Goal: Task Accomplishment & Management: Manage account settings

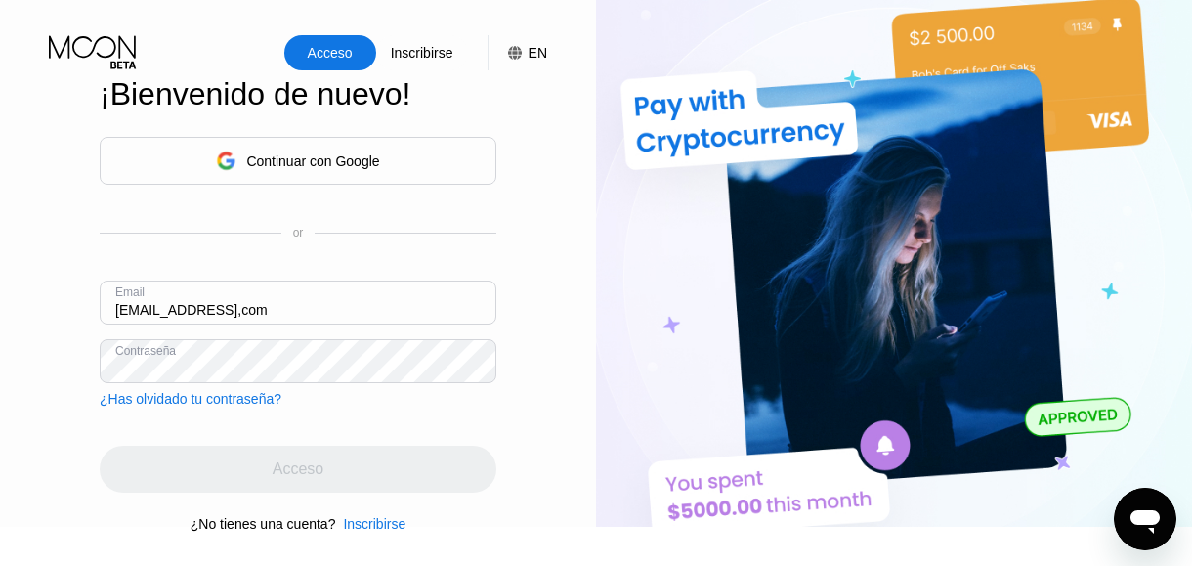
click at [234, 313] on input "[EMAIL_ADDRESS],com" at bounding box center [298, 302] width 397 height 44
type input "[EMAIL_ADDRESS][DOMAIN_NAME]"
click at [186, 356] on div "Contraseña" at bounding box center [150, 361] width 70 height 16
click at [163, 362] on div "Contraseña" at bounding box center [150, 361] width 70 height 16
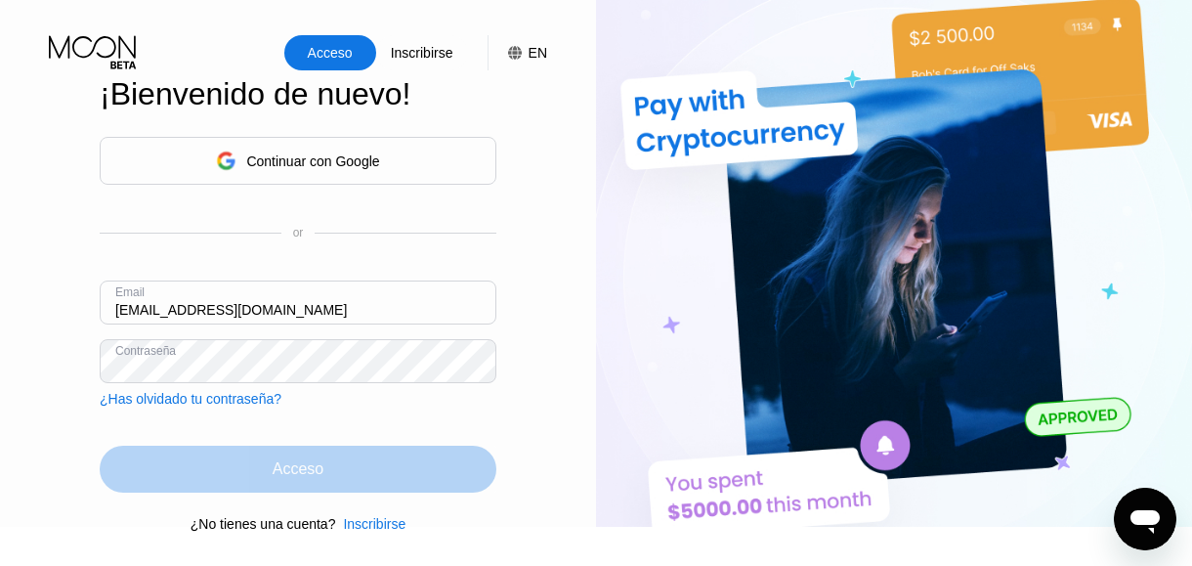
click at [308, 473] on div "Acceso" at bounding box center [298, 469] width 51 height 20
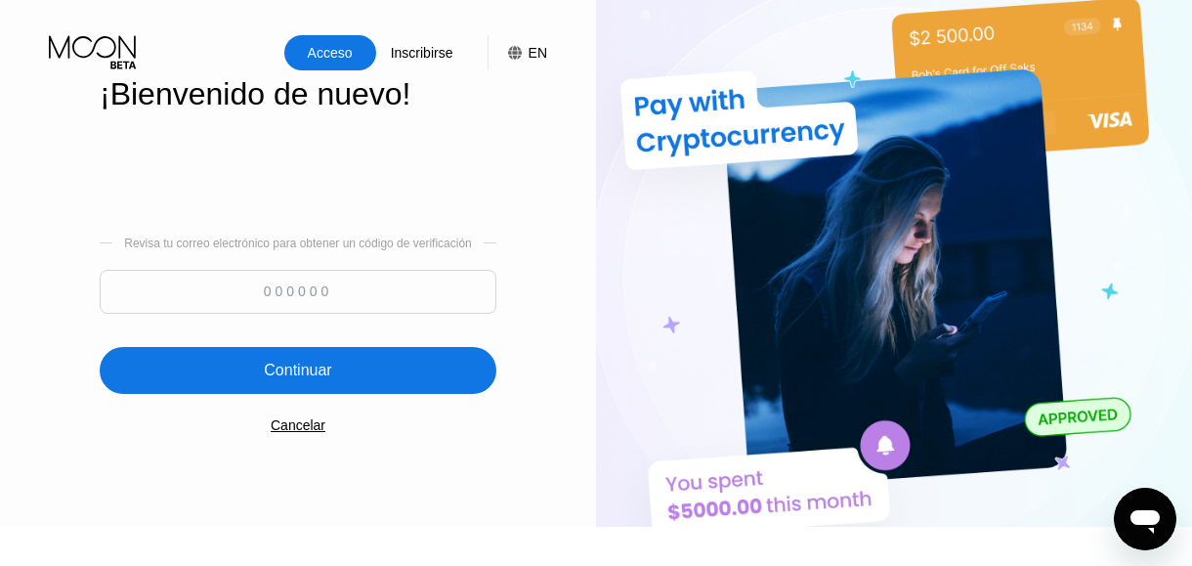
click at [351, 292] on input at bounding box center [298, 292] width 397 height 44
click at [1157, 162] on img at bounding box center [894, 263] width 596 height 527
click at [313, 291] on input at bounding box center [298, 292] width 397 height 44
paste input "899789"
type input "899789"
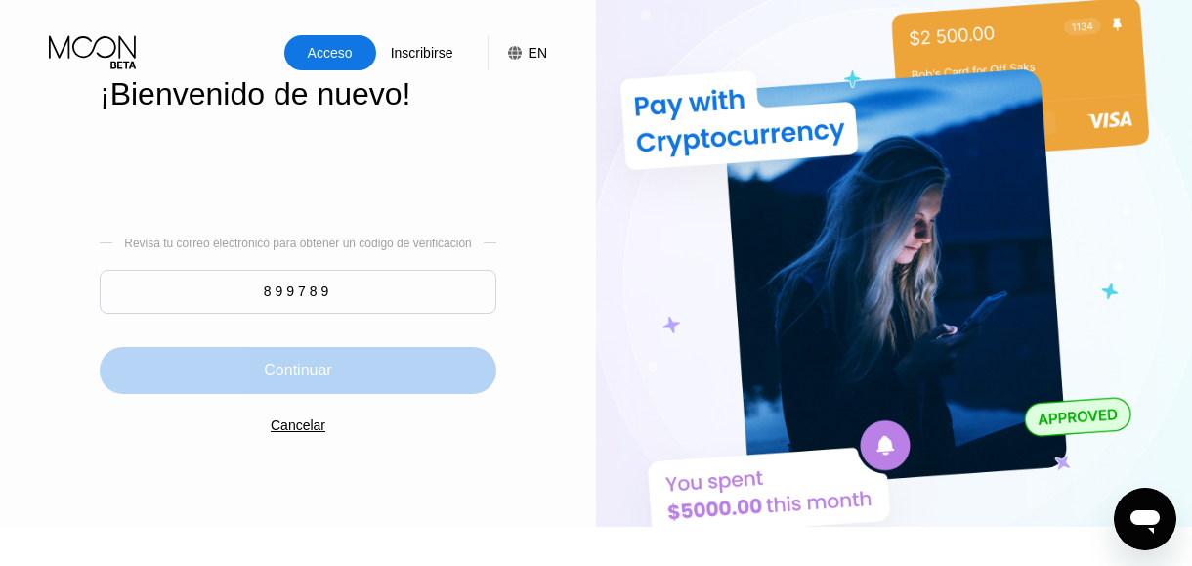
click at [318, 376] on div "Continuar" at bounding box center [297, 371] width 67 height 20
